Goal: Task Accomplishment & Management: Manage account settings

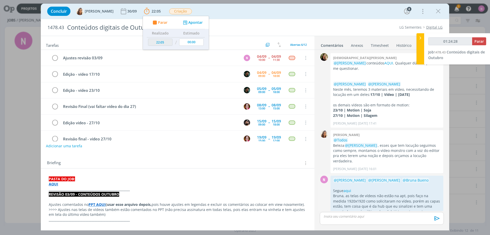
scroll to position [105, 0]
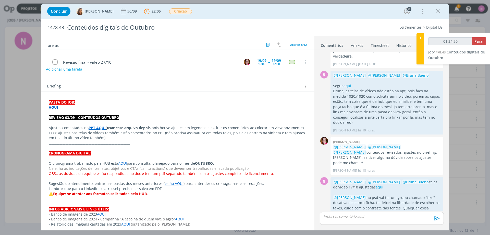
click at [53, 107] on strong "AQUI" at bounding box center [53, 107] width 9 height 5
click at [54, 107] on strong "AQUI" at bounding box center [53, 107] width 9 height 5
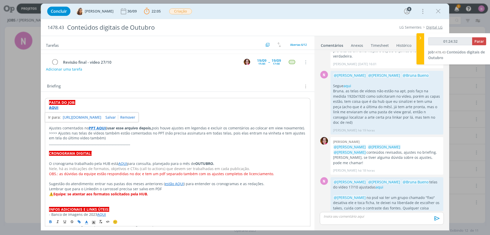
click at [69, 118] on link "[URL][DOMAIN_NAME]" at bounding box center [82, 117] width 39 height 7
type input "01:27:36"
click at [482, 40] on span "Parar" at bounding box center [479, 41] width 9 height 5
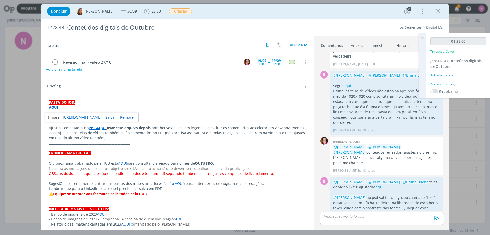
click at [444, 84] on div "Adicionar descrição" at bounding box center [459, 84] width 56 height 5
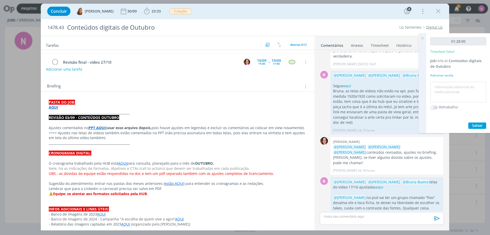
click at [448, 90] on textarea at bounding box center [458, 92] width 53 height 18
type textarea "ajustes"
click at [483, 125] on span "Salvar" at bounding box center [478, 125] width 10 height 5
click at [422, 37] on icon at bounding box center [422, 38] width 9 height 10
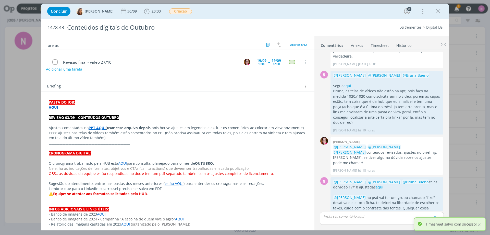
click at [353, 215] on p "dialog" at bounding box center [382, 216] width 116 height 5
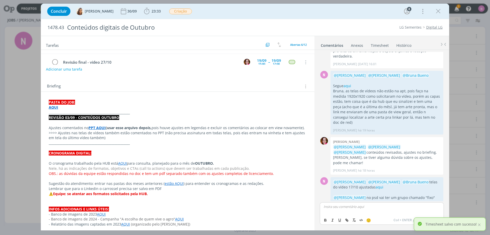
scroll to position [114, 0]
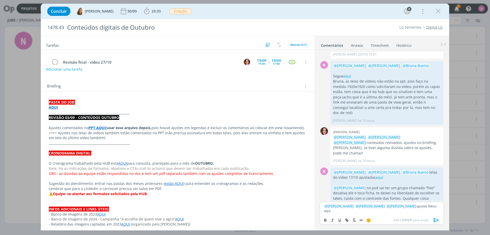
drag, startPoint x: 431, startPoint y: 207, endPoint x: 377, endPoint y: 218, distance: 54.4
click at [450, 204] on div "Concluir [PERSON_NAME] [DATE] 23:33 Iniciar Apontar Data * [DATE] Horas * 00:00…" at bounding box center [245, 117] width 490 height 235
click at [348, 219] on icon "dialog" at bounding box center [347, 220] width 4 height 4
paste input "[URL][DOMAIN_NAME]"
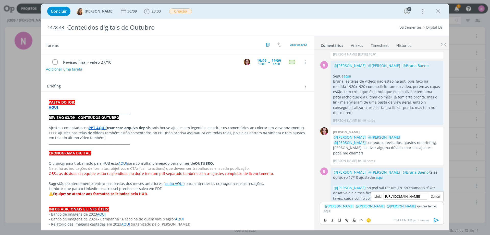
type input "[URL][DOMAIN_NAME]"
click at [432, 195] on link "dialog" at bounding box center [433, 196] width 13 height 5
click at [418, 209] on div "﻿ @ [PERSON_NAME] ﻿ ﻿ @ [PERSON_NAME] ﻿ ﻿ @ [PERSON_NAME] ﻿ ajustes feitos aqui" at bounding box center [382, 208] width 124 height 13
click at [438, 219] on icon "dialog" at bounding box center [436, 220] width 5 height 4
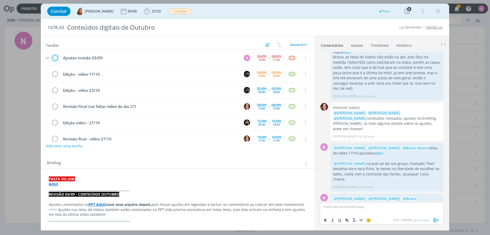
click at [55, 58] on icon "dialog" at bounding box center [54, 58] width 7 height 8
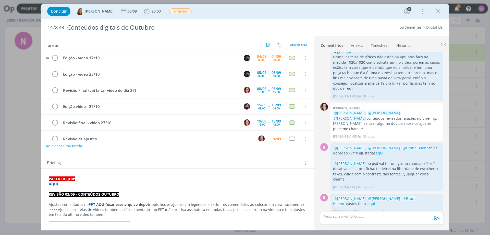
scroll to position [129, 0]
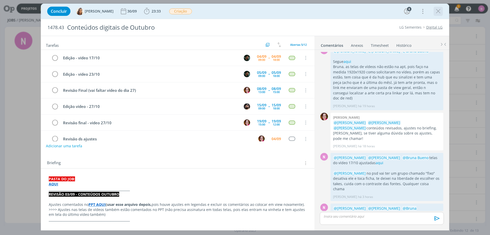
click at [440, 11] on icon "dialog" at bounding box center [439, 11] width 8 height 8
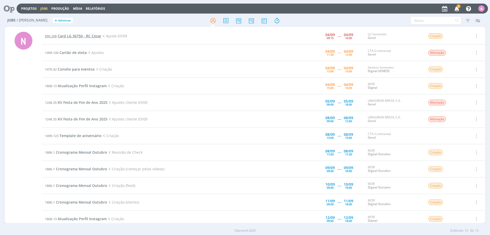
click at [78, 37] on span "Card LG 36750 - RC Cezar" at bounding box center [80, 35] width 44 height 5
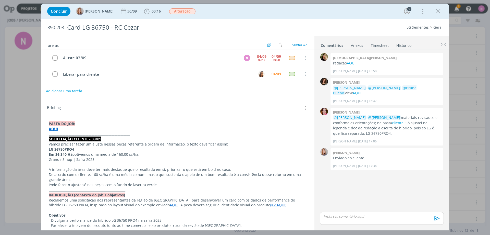
click at [28, 92] on div "Concluir [PERSON_NAME] [DATE] 03:16 Iniciar Apontar Data * [DATE] Horas * 00:00…" at bounding box center [245, 117] width 490 height 235
click at [437, 10] on icon "dialog" at bounding box center [439, 11] width 8 height 8
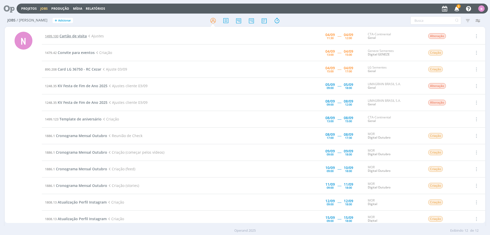
click at [70, 33] on span "Cartão de visita" at bounding box center [73, 35] width 27 height 5
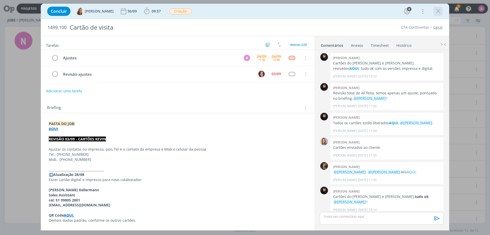
scroll to position [395, 0]
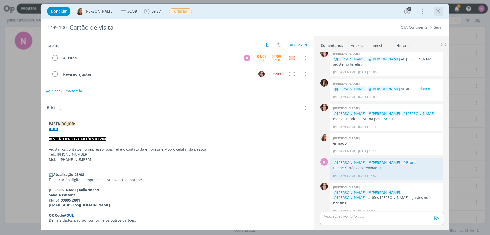
click at [437, 9] on icon "dialog" at bounding box center [439, 11] width 8 height 8
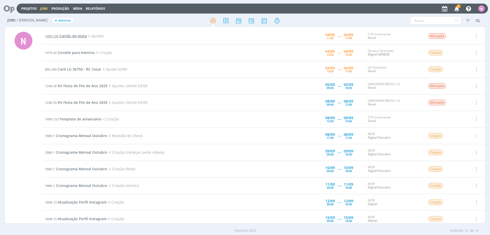
click at [64, 35] on span "Cartão de visita" at bounding box center [73, 35] width 27 height 5
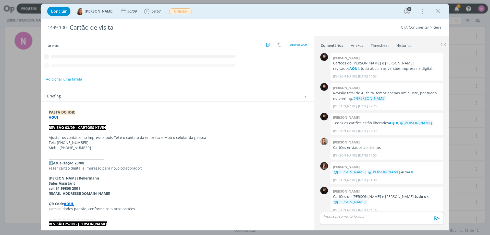
scroll to position [395, 0]
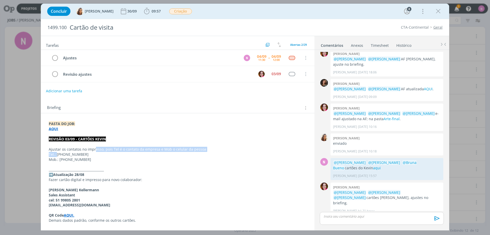
drag, startPoint x: 56, startPoint y: 154, endPoint x: 96, endPoint y: 151, distance: 39.2
click at [96, 155] on p "Tel.: [PHONE_NUMBER]" at bounding box center [177, 154] width 257 height 5
drag, startPoint x: 87, startPoint y: 153, endPoint x: 58, endPoint y: 155, distance: 29.7
click at [58, 155] on p "Tel.: [PHONE_NUMBER]" at bounding box center [177, 154] width 257 height 5
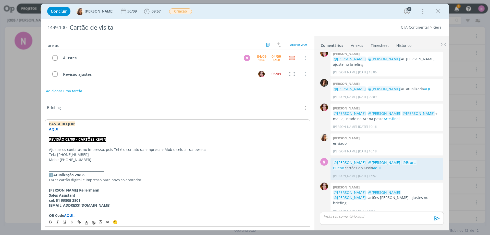
copy p "[PHONE_NUMBER]"
drag, startPoint x: 59, startPoint y: 160, endPoint x: 93, endPoint y: 160, distance: 33.7
click at [93, 160] on p "Mob.: [PHONE_NUMBER]" at bounding box center [178, 159] width 258 height 5
copy p "[PHONE_NUMBER]"
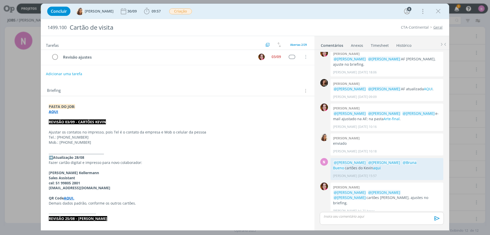
scroll to position [26, 0]
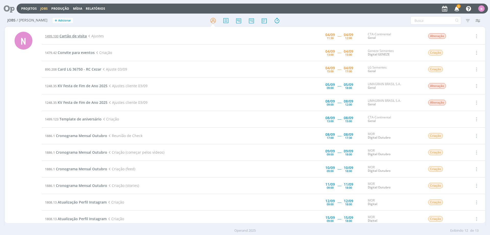
click at [78, 37] on span "Cartão de visita" at bounding box center [73, 35] width 27 height 5
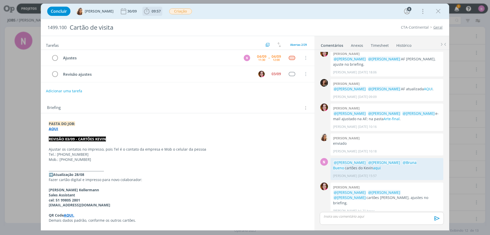
drag, startPoint x: 148, startPoint y: 13, endPoint x: 151, endPoint y: 15, distance: 3.1
click at [152, 13] on span "09:57" at bounding box center [156, 11] width 9 height 5
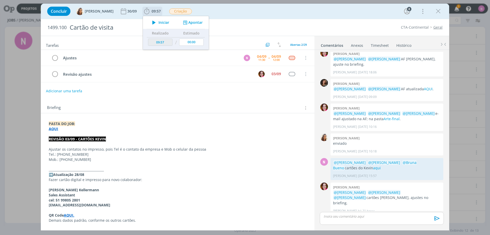
click at [154, 22] on icon "dialog" at bounding box center [154, 22] width 9 height 7
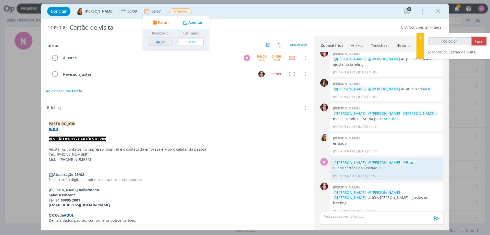
type input "00:00:05"
click at [482, 40] on span "Parar" at bounding box center [479, 41] width 9 height 5
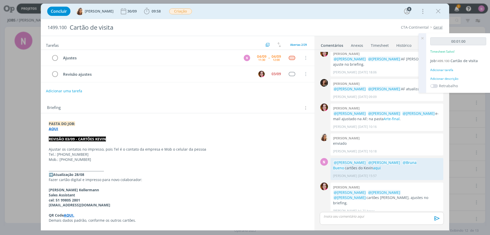
click at [449, 79] on div "Adicionar descrição" at bounding box center [459, 78] width 56 height 5
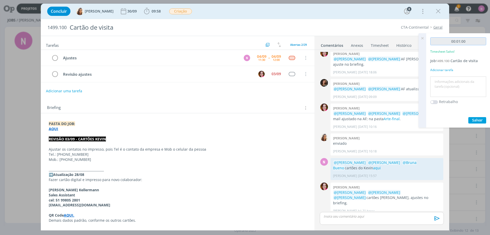
click at [465, 42] on input "00:01:00" at bounding box center [459, 41] width 56 height 8
click at [441, 88] on textarea at bounding box center [458, 87] width 53 height 18
type textarea "ajust"
click at [477, 121] on span "Salvar" at bounding box center [478, 120] width 10 height 5
drag, startPoint x: 424, startPoint y: 38, endPoint x: 138, endPoint y: 128, distance: 299.5
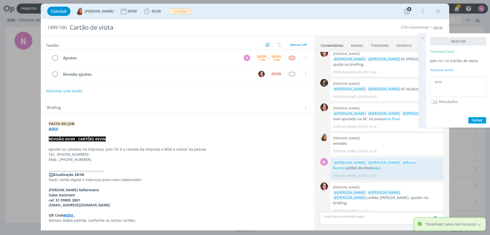
click at [423, 38] on icon at bounding box center [422, 38] width 9 height 10
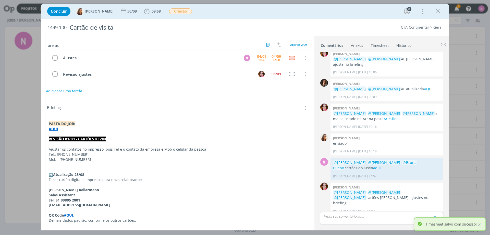
click at [53, 129] on strong "AQUI" at bounding box center [53, 128] width 9 height 5
click at [66, 139] on link "[URL][DOMAIN_NAME]" at bounding box center [82, 138] width 39 height 7
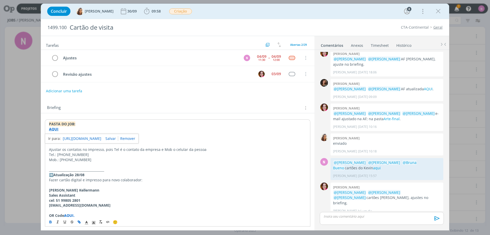
click at [334, 215] on p "dialog" at bounding box center [382, 216] width 116 height 5
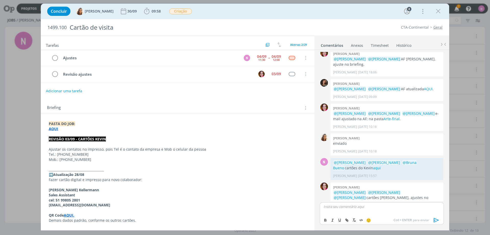
scroll to position [405, 0]
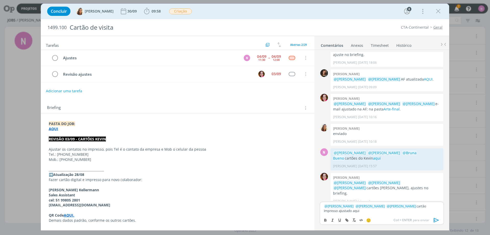
drag, startPoint x: 346, startPoint y: 210, endPoint x: 340, endPoint y: 211, distance: 6.2
click at [338, 210] on p "﻿ @ [PERSON_NAME] ﻿ ﻿ @ [PERSON_NAME] ﻿ ﻿ @ [PERSON_NAME] ﻿ cartão impresso aJu…" at bounding box center [382, 208] width 116 height 9
click at [347, 221] on icon "dialog" at bounding box center [347, 220] width 4 height 4
paste input "[URL][DOMAIN_NAME]"
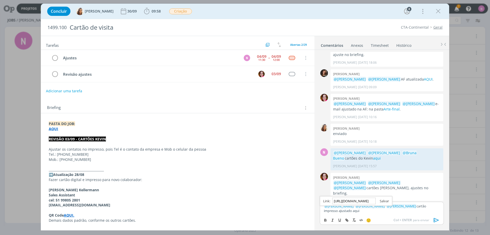
type input "[URL][DOMAIN_NAME]"
click at [388, 202] on link "dialog" at bounding box center [382, 200] width 13 height 5
click at [436, 219] on icon "dialog" at bounding box center [436, 220] width 5 height 4
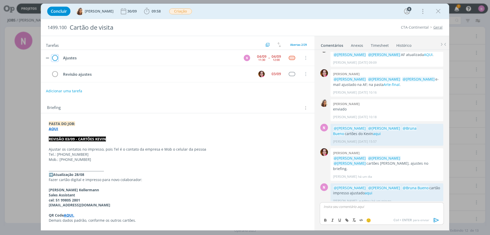
click at [56, 56] on icon "dialog" at bounding box center [54, 58] width 7 height 8
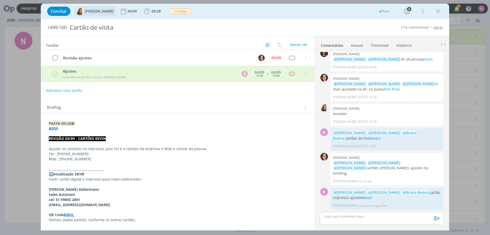
scroll to position [420, 0]
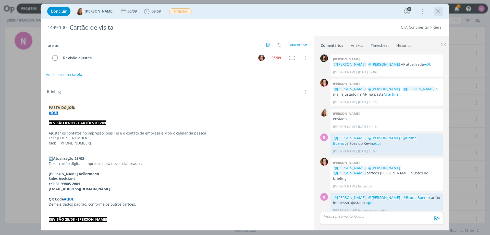
click at [442, 11] on icon "dialog" at bounding box center [439, 11] width 8 height 8
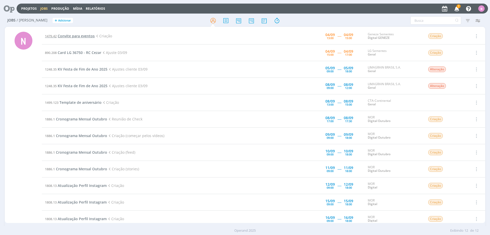
click at [79, 38] on span "Convite para eventos" at bounding box center [76, 35] width 37 height 5
